Goal: Transaction & Acquisition: Purchase product/service

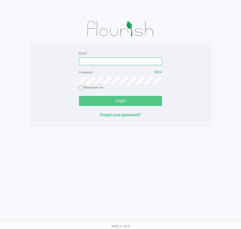
click at [96, 60] on input "Email" at bounding box center [120, 62] width 83 height 8
type input "[EMAIL_ADDRESS][DOMAIN_NAME]"
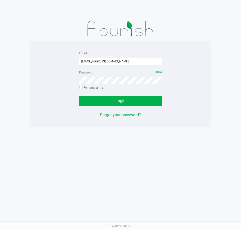
click at [79, 96] on button "Login" at bounding box center [120, 101] width 83 height 10
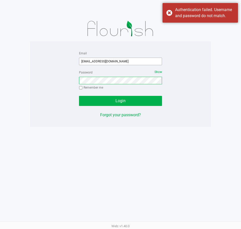
click at [79, 96] on button "Login" at bounding box center [120, 101] width 83 height 10
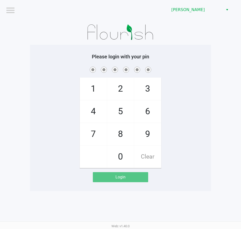
click at [189, 94] on div "1 4 7 2 5 8 0 3 6 9 Clear" at bounding box center [120, 117] width 181 height 102
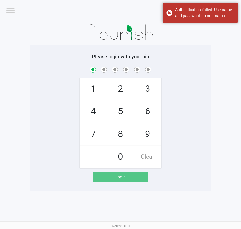
checkbox input "true"
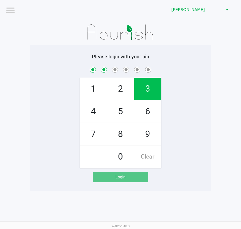
checkbox input "true"
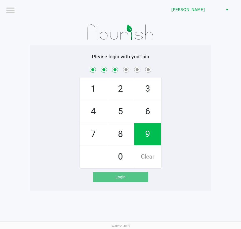
checkbox input "true"
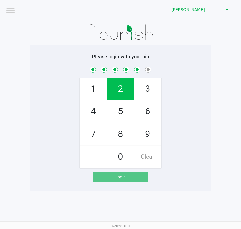
checkbox input "true"
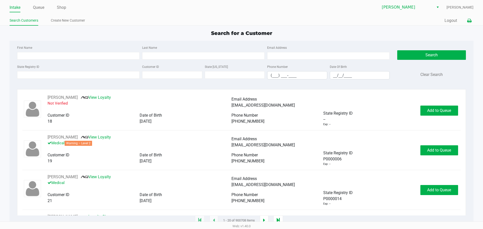
click at [241, 21] on icon at bounding box center [469, 21] width 4 height 4
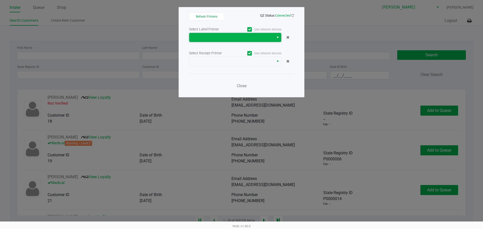
click at [241, 34] on span at bounding box center [231, 37] width 85 height 9
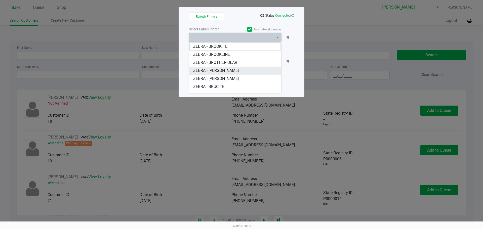
click at [235, 71] on span "ZEBRA - [PERSON_NAME]" at bounding box center [216, 71] width 46 height 6
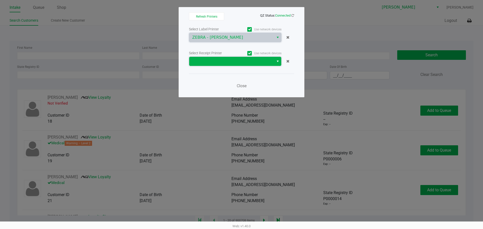
click at [238, 63] on span at bounding box center [231, 61] width 79 height 6
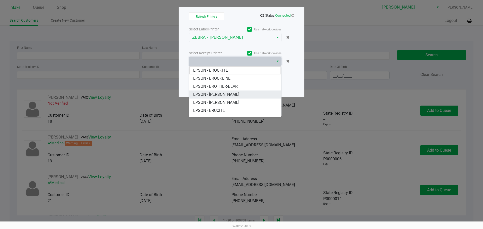
click at [234, 93] on span "EPSON - [PERSON_NAME]" at bounding box center [216, 95] width 46 height 6
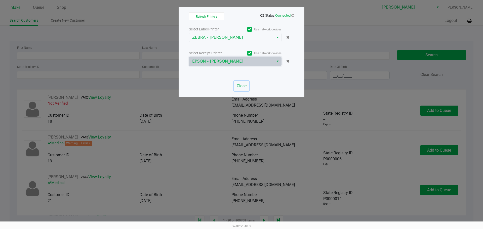
click at [237, 85] on span "Close" at bounding box center [242, 86] width 10 height 5
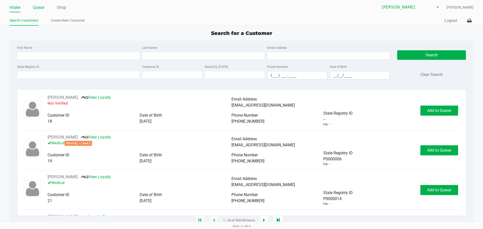
click at [34, 6] on link "Queue" at bounding box center [38, 7] width 11 height 7
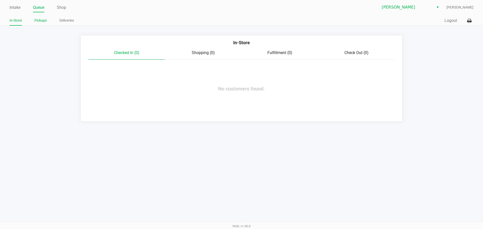
click at [41, 19] on link "Pickups" at bounding box center [40, 20] width 12 height 6
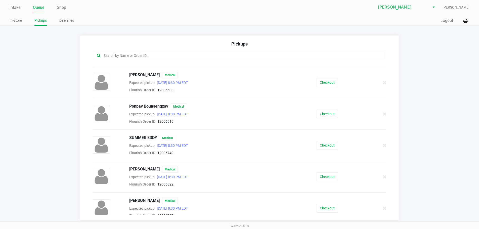
scroll to position [61, 0]
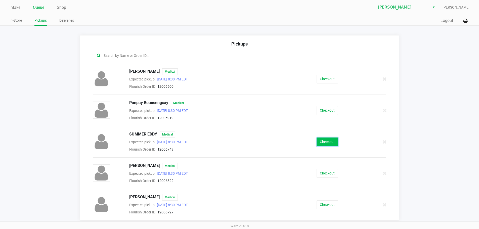
click at [241, 143] on button "Checkout" at bounding box center [327, 142] width 21 height 9
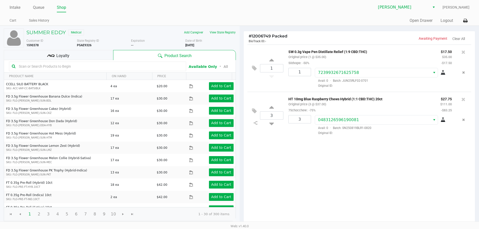
scroll to position [52, 0]
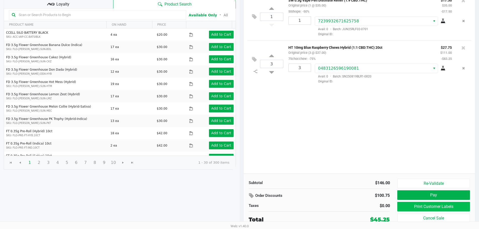
click at [241, 207] on button "Print Customer Labels" at bounding box center [434, 207] width 72 height 10
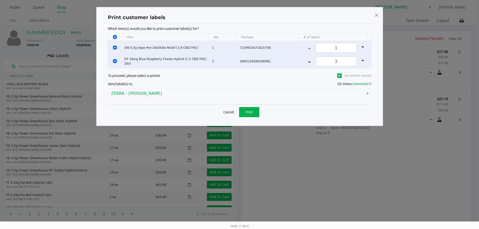
scroll to position [0, 0]
click at [241, 112] on button "Print" at bounding box center [251, 112] width 20 height 10
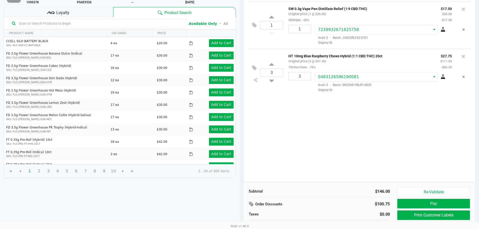
scroll to position [52, 0]
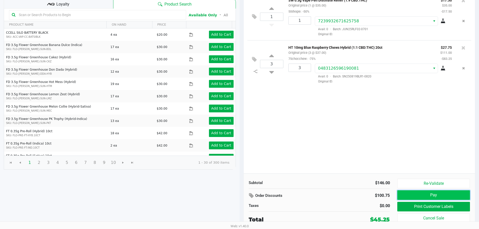
click at [241, 195] on button "Pay" at bounding box center [434, 196] width 72 height 10
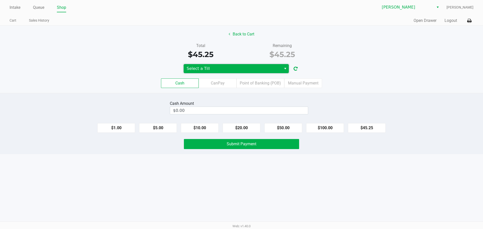
click at [241, 69] on span "Select a Till" at bounding box center [233, 69] width 92 height 6
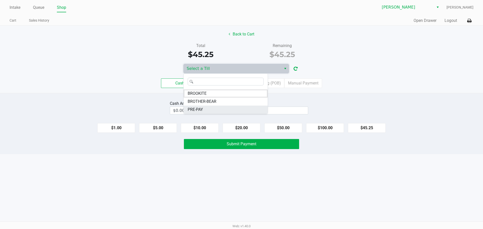
click at [216, 106] on li "PRE-PAY" at bounding box center [226, 110] width 84 height 8
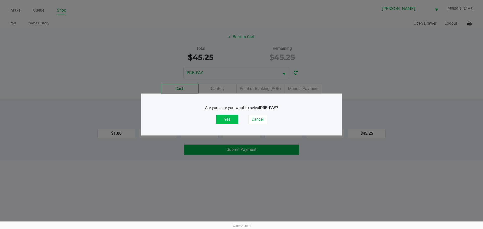
click at [223, 117] on button "Yes" at bounding box center [227, 120] width 22 height 10
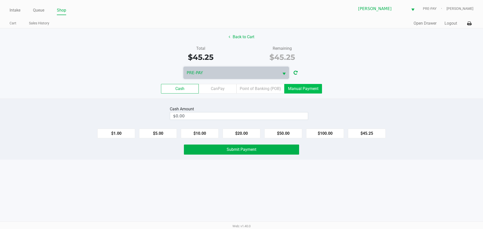
click at [241, 88] on label "Manual Payment" at bounding box center [303, 89] width 38 height 10
click at [0, 0] on 8 "Manual Payment" at bounding box center [0, 0] width 0 height 0
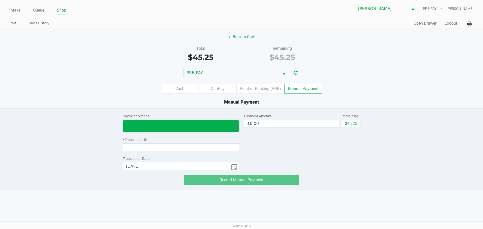
click at [197, 125] on span at bounding box center [176, 126] width 100 height 6
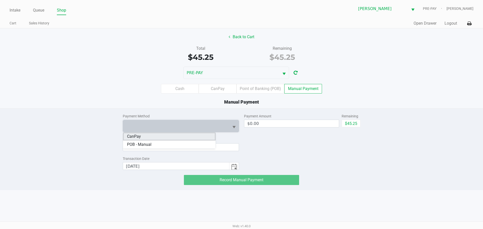
click at [182, 135] on li "CanPay" at bounding box center [169, 137] width 93 height 8
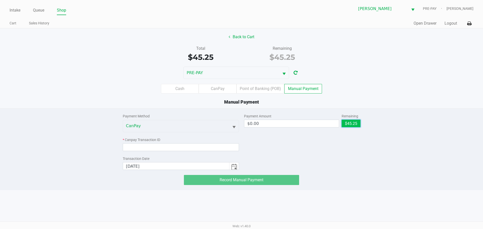
click at [241, 123] on button "$45.25" at bounding box center [351, 124] width 19 height 8
type input "$45.25"
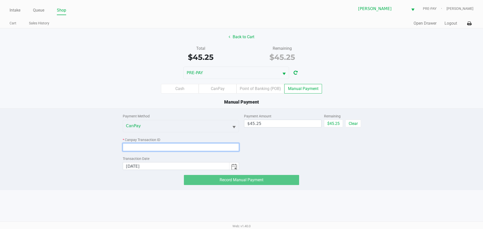
click at [198, 146] on input at bounding box center [181, 147] width 117 height 8
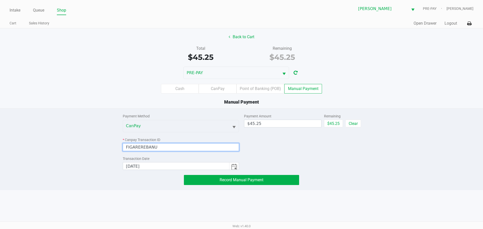
type input "FIGAREREBANU"
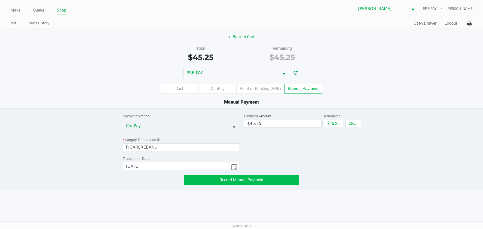
click at [241, 183] on button "Record Manual Payment" at bounding box center [241, 180] width 115 height 10
